Goal: Transaction & Acquisition: Purchase product/service

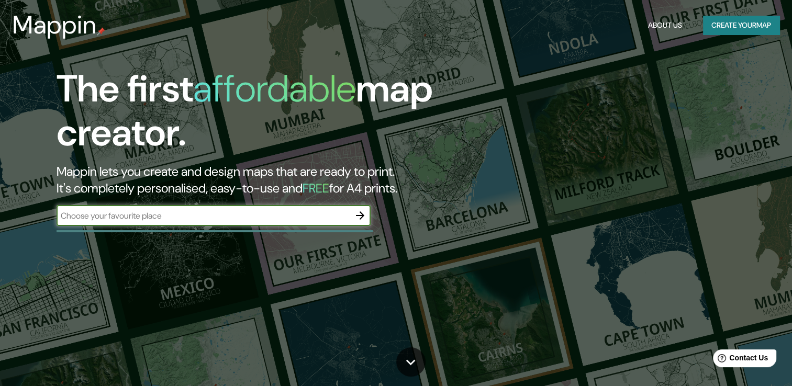
click at [262, 216] on input "text" at bounding box center [203, 216] width 293 height 12
type input "[GEOGRAPHIC_DATA]"
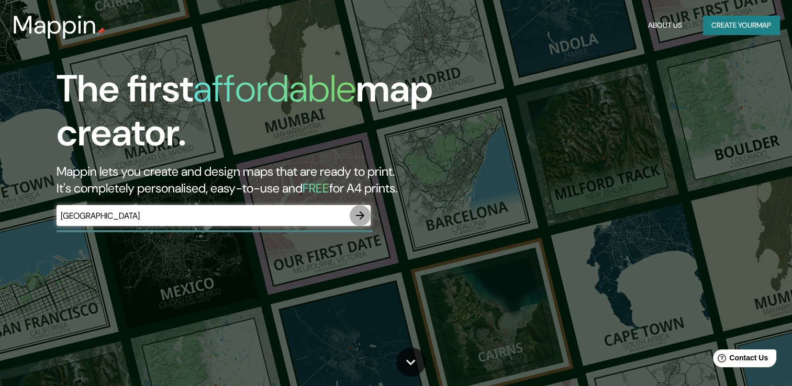
click at [362, 224] on button "button" at bounding box center [360, 215] width 21 height 21
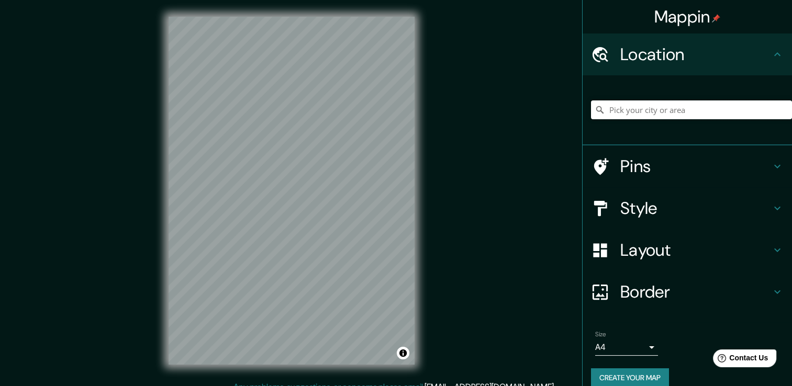
click at [678, 111] on input "Pick your city or area" at bounding box center [691, 110] width 201 height 19
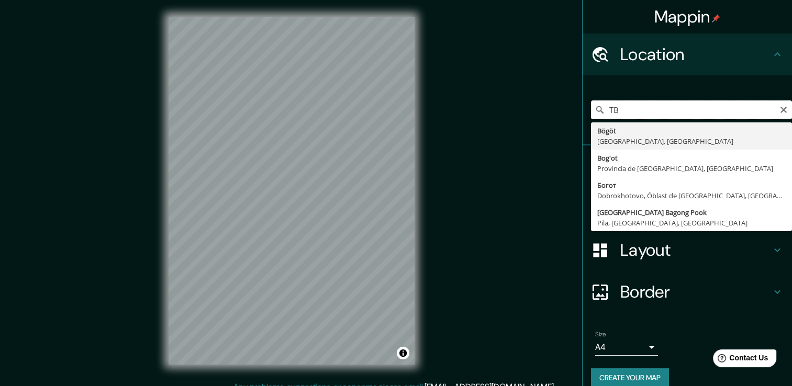
type input "T"
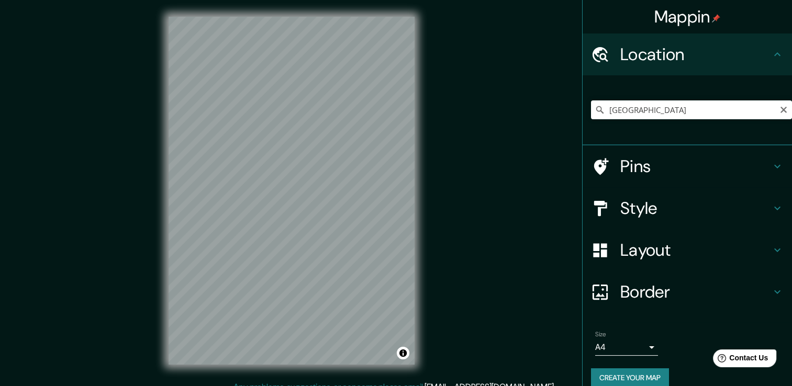
drag, startPoint x: 622, startPoint y: 119, endPoint x: 614, endPoint y: 133, distance: 16.0
click at [614, 130] on div "[GEOGRAPHIC_DATA] [GEOGRAPHIC_DATA] [GEOGRAPHIC_DATA] [GEOGRAPHIC_DATA] [GEOGRA…" at bounding box center [691, 110] width 201 height 52
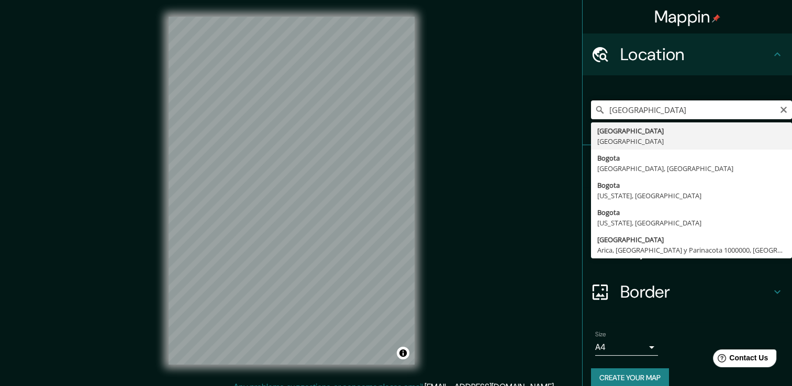
drag, startPoint x: 669, startPoint y: 102, endPoint x: 663, endPoint y: 120, distance: 19.6
click at [669, 104] on input "[GEOGRAPHIC_DATA]" at bounding box center [691, 110] width 201 height 19
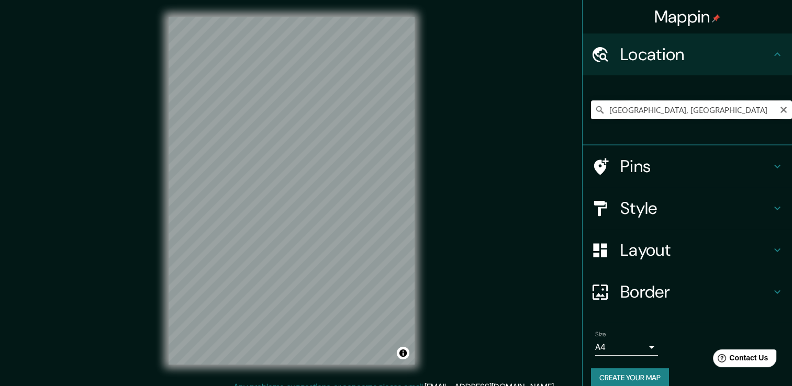
click at [660, 103] on input "[GEOGRAPHIC_DATA], [GEOGRAPHIC_DATA]" at bounding box center [691, 110] width 201 height 19
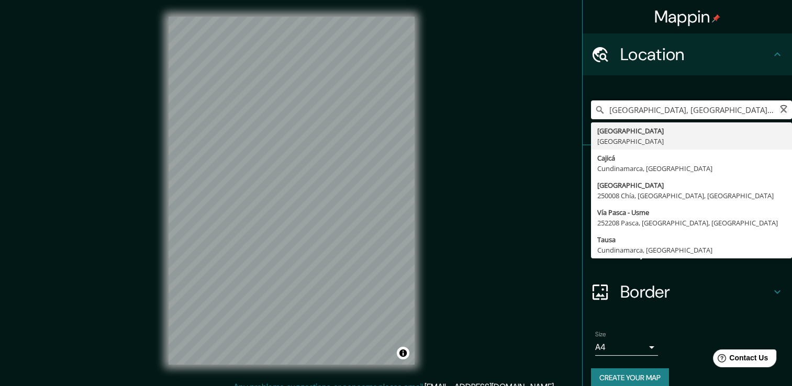
type input "[GEOGRAPHIC_DATA], [GEOGRAPHIC_DATA]"
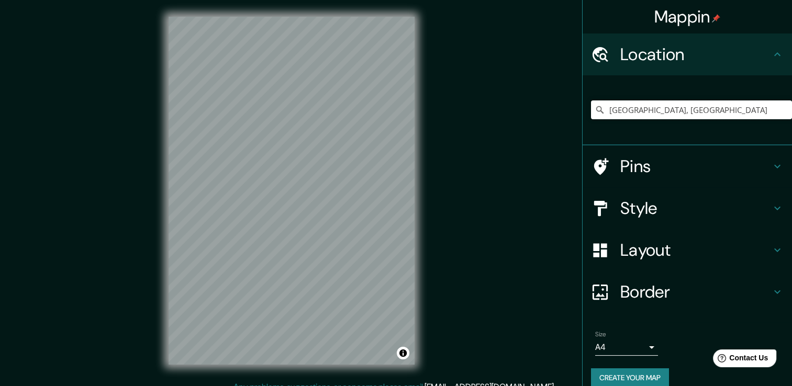
drag, startPoint x: 666, startPoint y: 114, endPoint x: 543, endPoint y: 104, distance: 123.5
click at [568, 114] on div "Mappin Location [GEOGRAPHIC_DATA], [GEOGRAPHIC_DATA] [GEOGRAPHIC_DATA] [GEOGRAP…" at bounding box center [396, 199] width 792 height 398
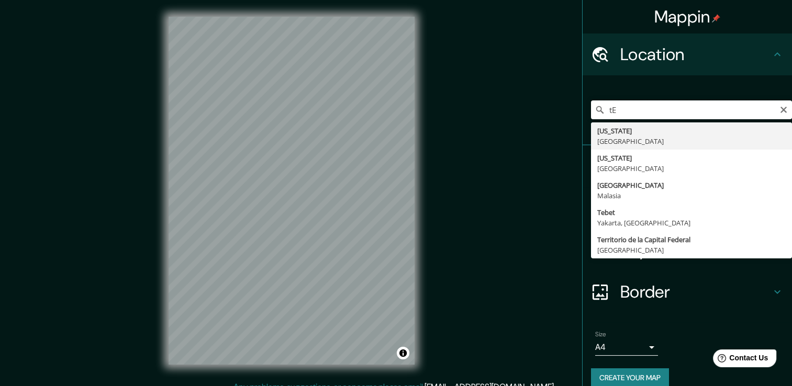
type input "t"
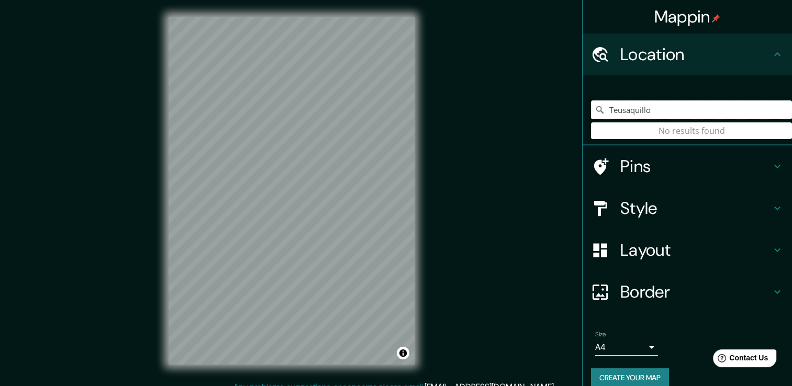
type input "Teusaquillo"
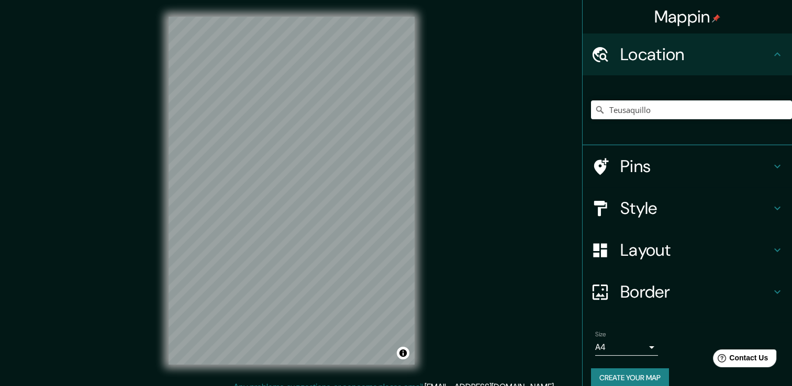
click at [703, 120] on div "Teusaquillo No results found" at bounding box center [691, 110] width 201 height 52
click at [771, 210] on icon at bounding box center [777, 208] width 13 height 13
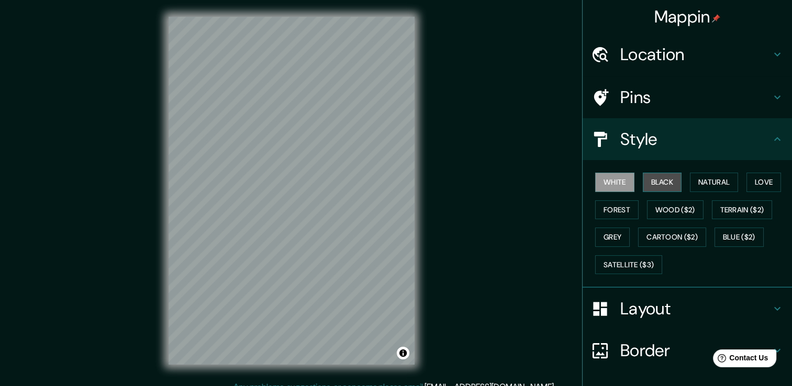
click at [656, 180] on button "Black" at bounding box center [662, 182] width 39 height 19
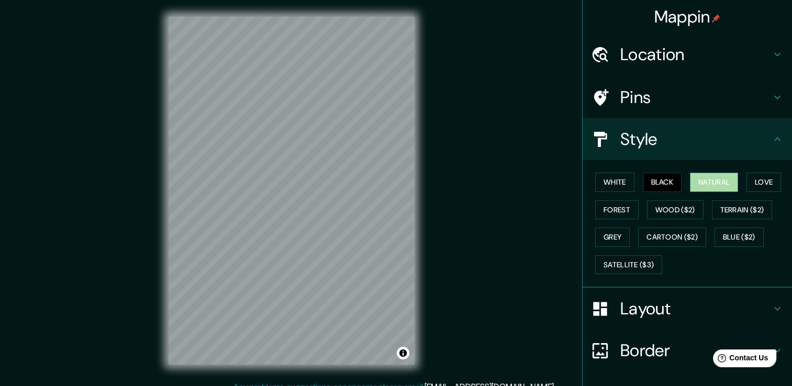
click at [693, 181] on button "Natural" at bounding box center [714, 182] width 48 height 19
click at [431, 150] on div "© Mapbox © OpenStreetMap Improve this map" at bounding box center [292, 190] width 280 height 381
click at [658, 187] on button "Black" at bounding box center [662, 182] width 39 height 19
